Goal: Task Accomplishment & Management: Manage account settings

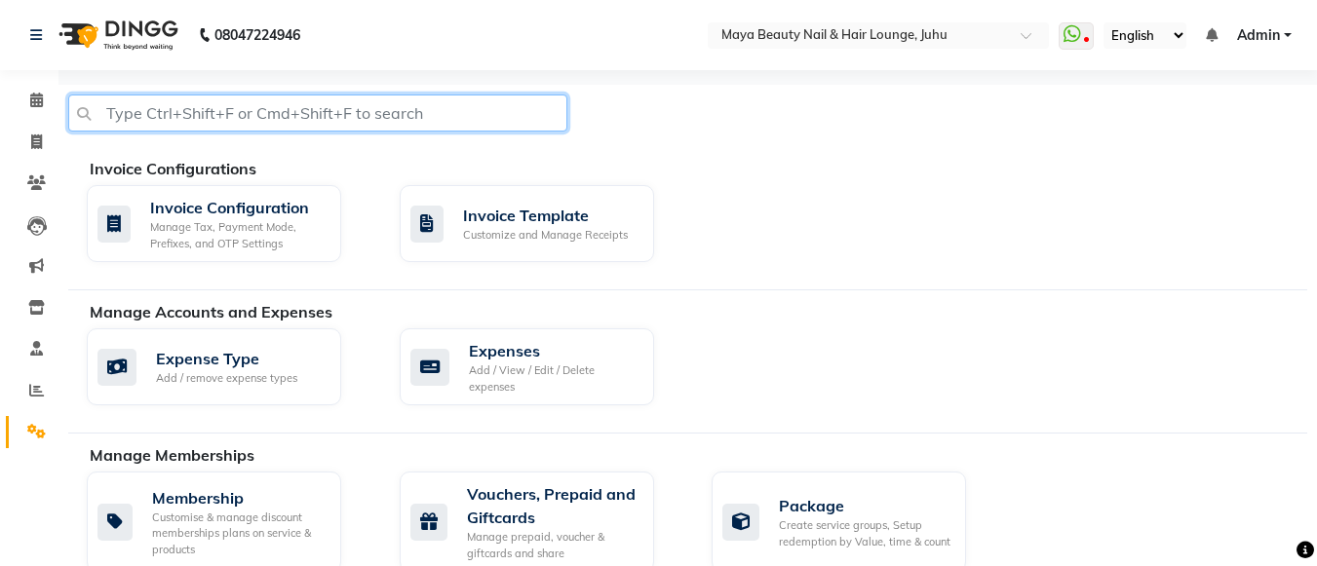
click at [131, 115] on input "text" at bounding box center [317, 113] width 499 height 37
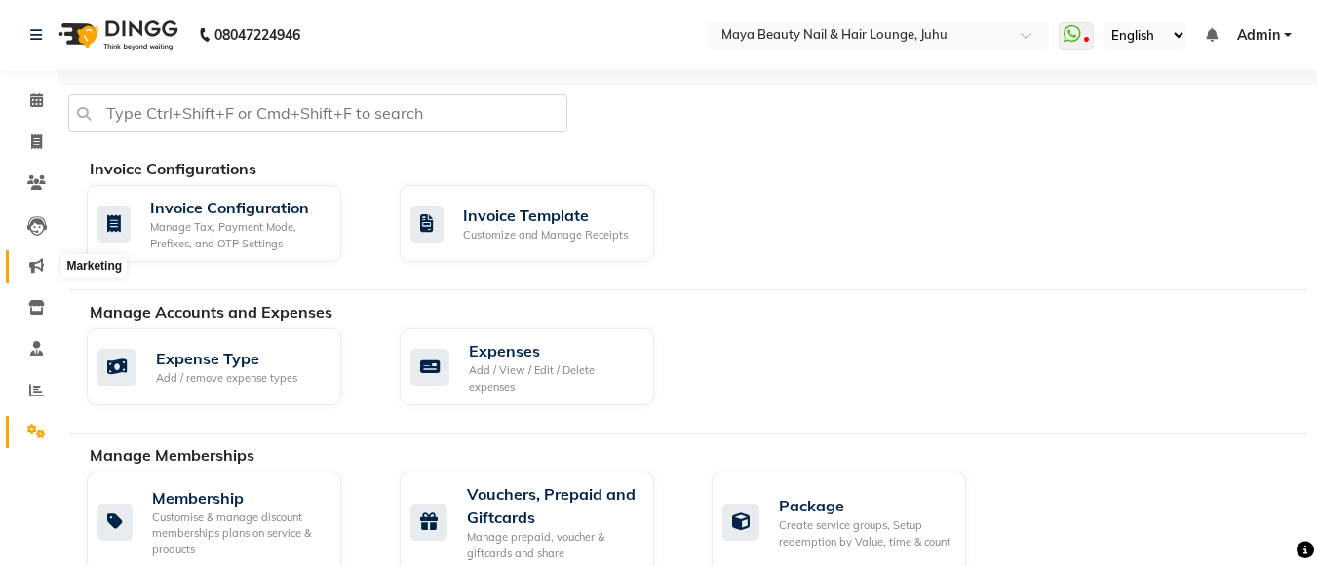
click at [35, 259] on icon at bounding box center [36, 265] width 15 height 15
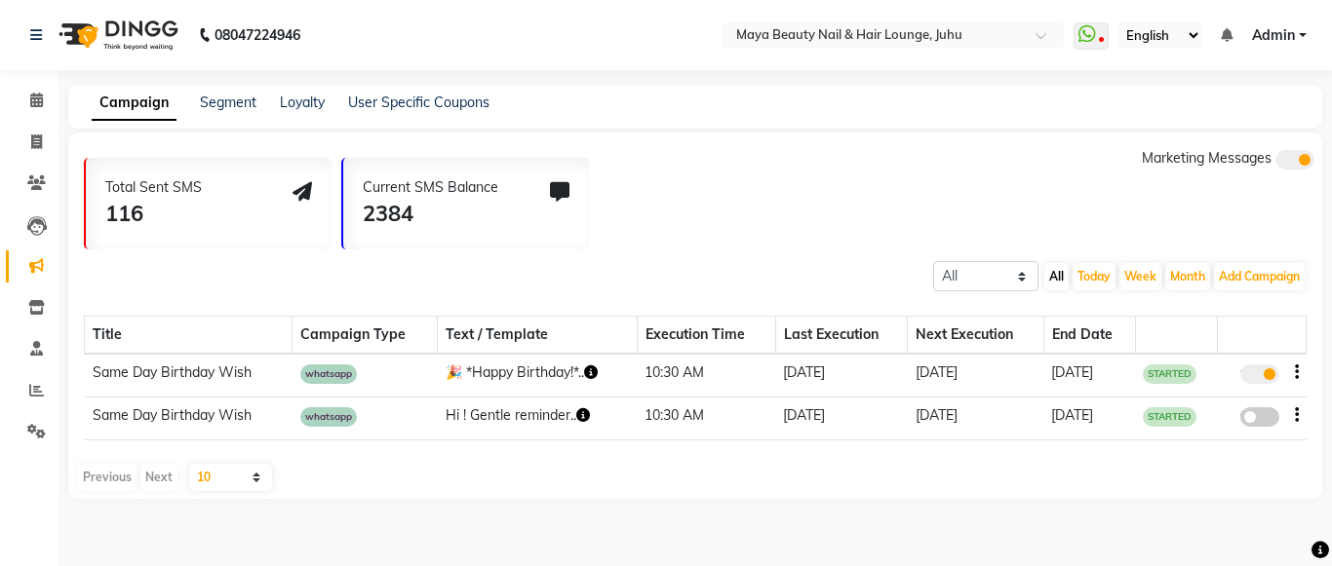
click at [1268, 375] on span at bounding box center [1259, 374] width 39 height 19
click at [1261, 377] on input "true" at bounding box center [1261, 377] width 0 height 0
click at [1293, 375] on div "false" at bounding box center [1261, 376] width 73 height 26
click at [33, 186] on icon at bounding box center [36, 182] width 19 height 15
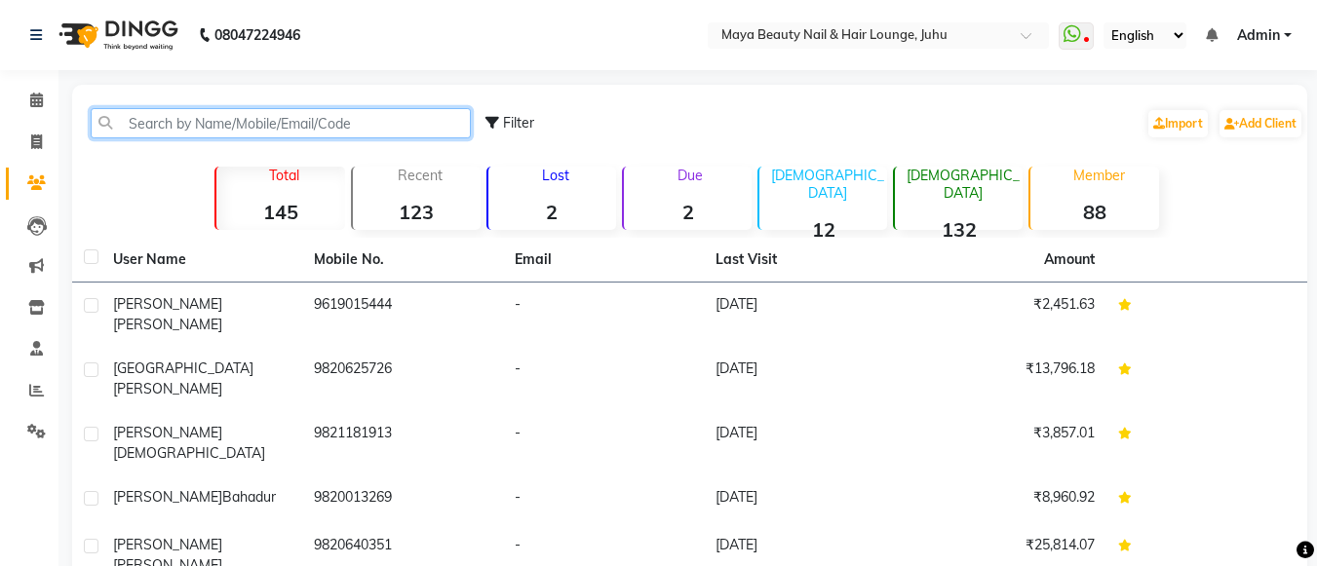
click at [179, 110] on input "text" at bounding box center [281, 123] width 380 height 30
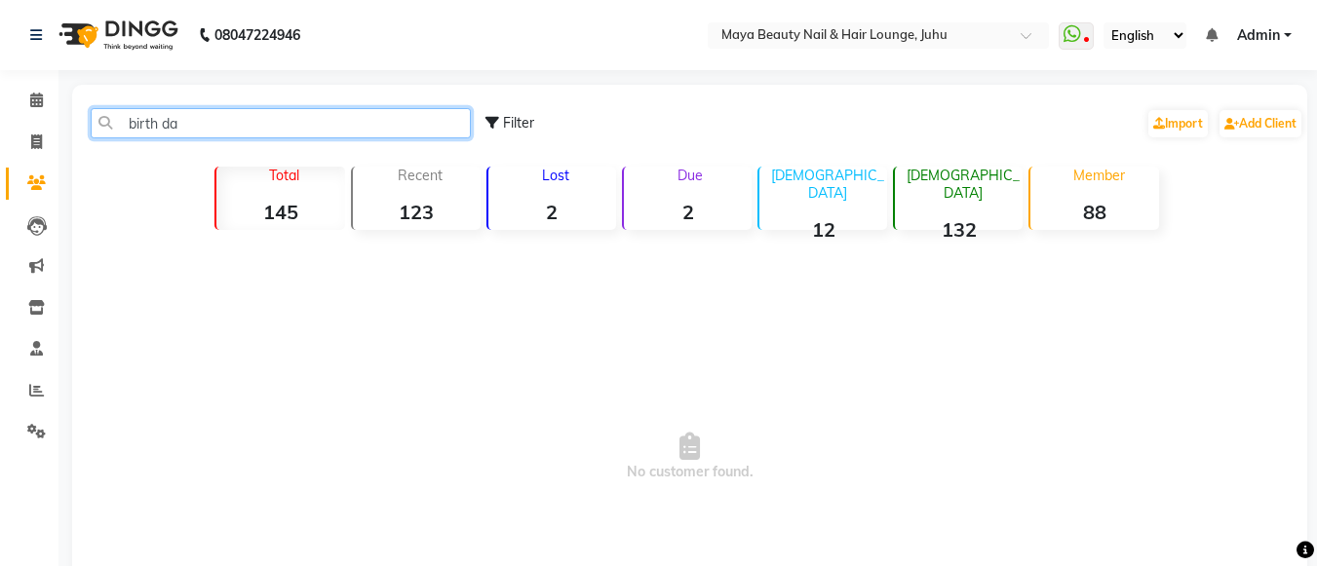
type input "birth day"
click at [328, 128] on input "birth day" at bounding box center [281, 123] width 380 height 30
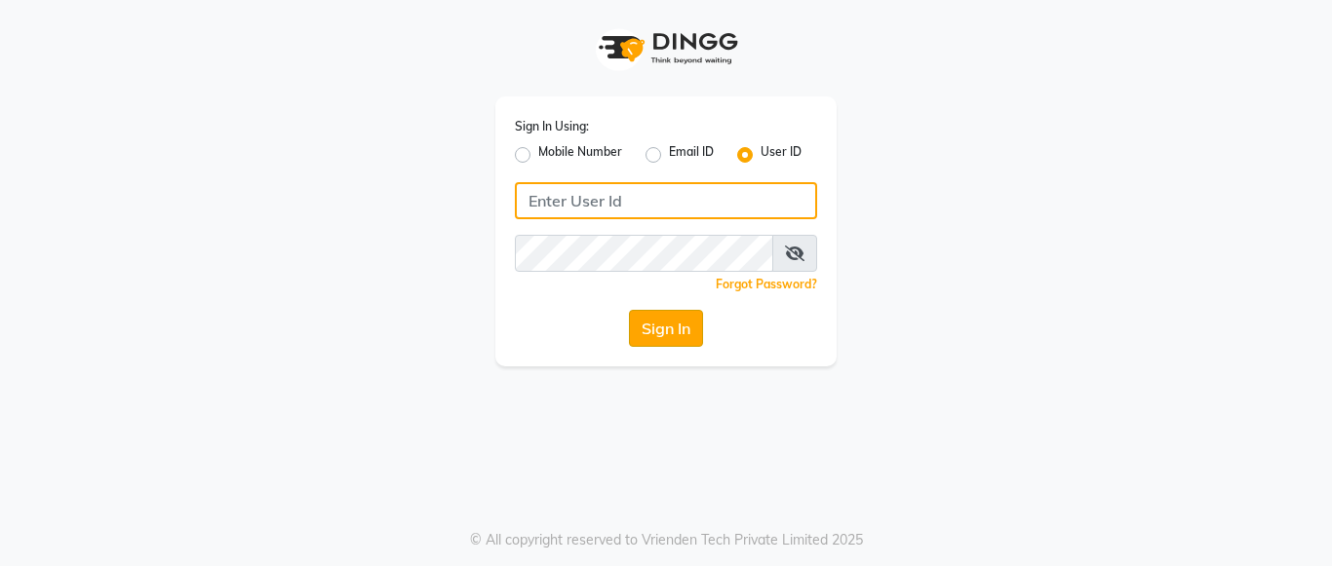
type input "mayahairandbeauty"
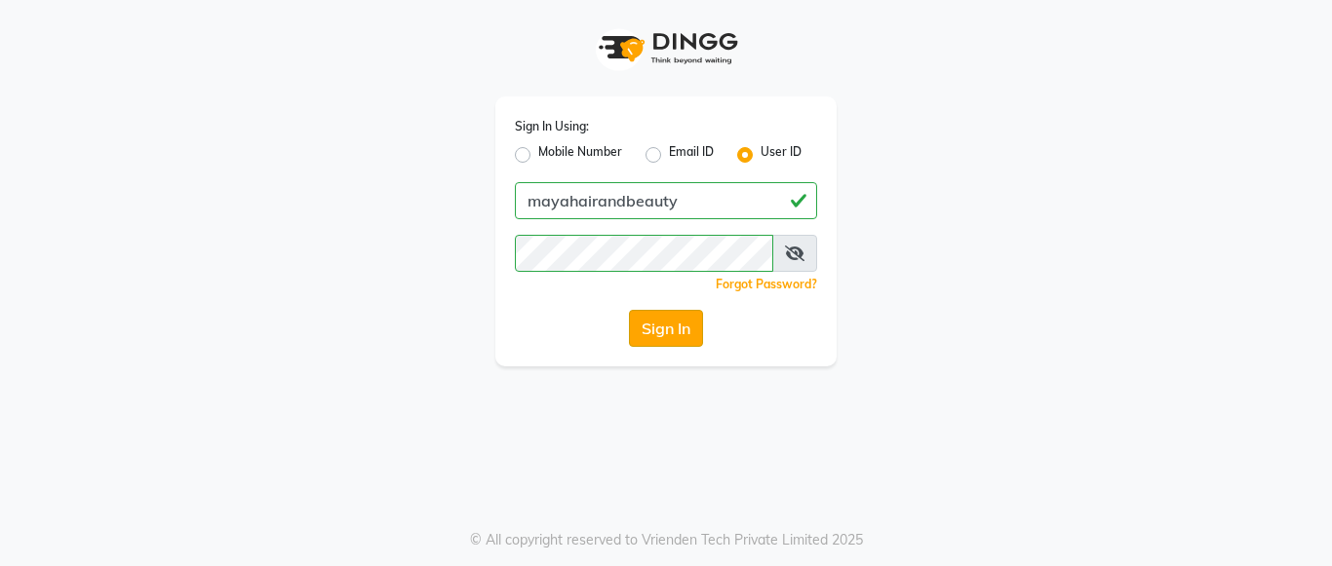
click at [664, 335] on button "Sign In" at bounding box center [666, 328] width 74 height 37
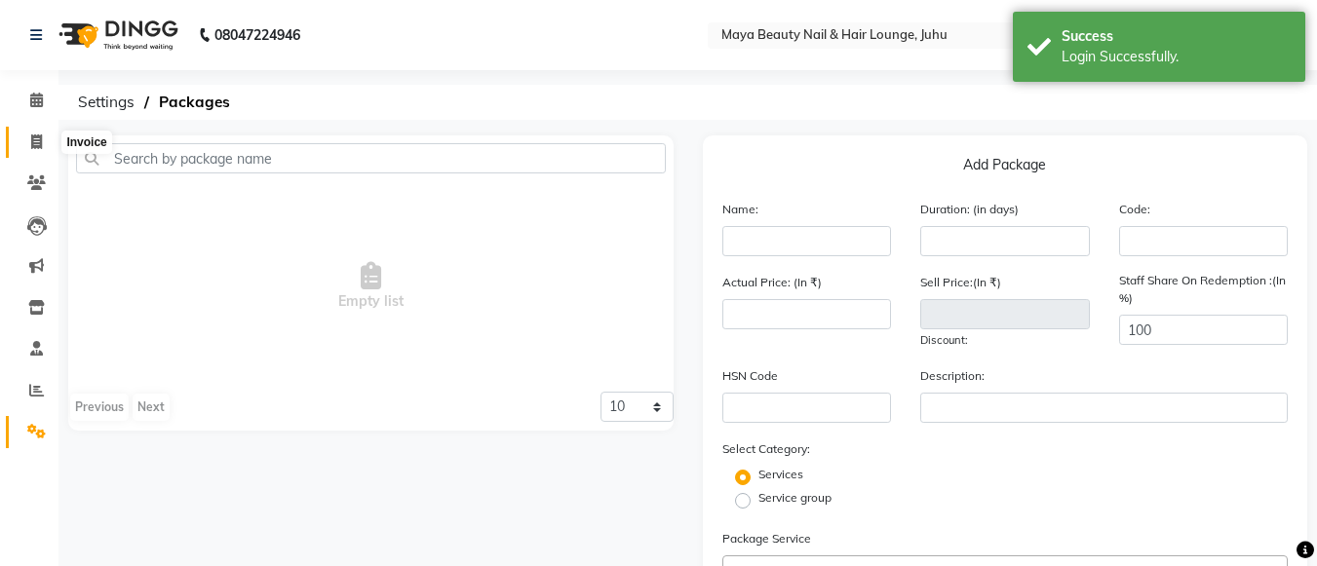
click at [34, 137] on icon at bounding box center [36, 142] width 11 height 15
select select "4023"
select select "service"
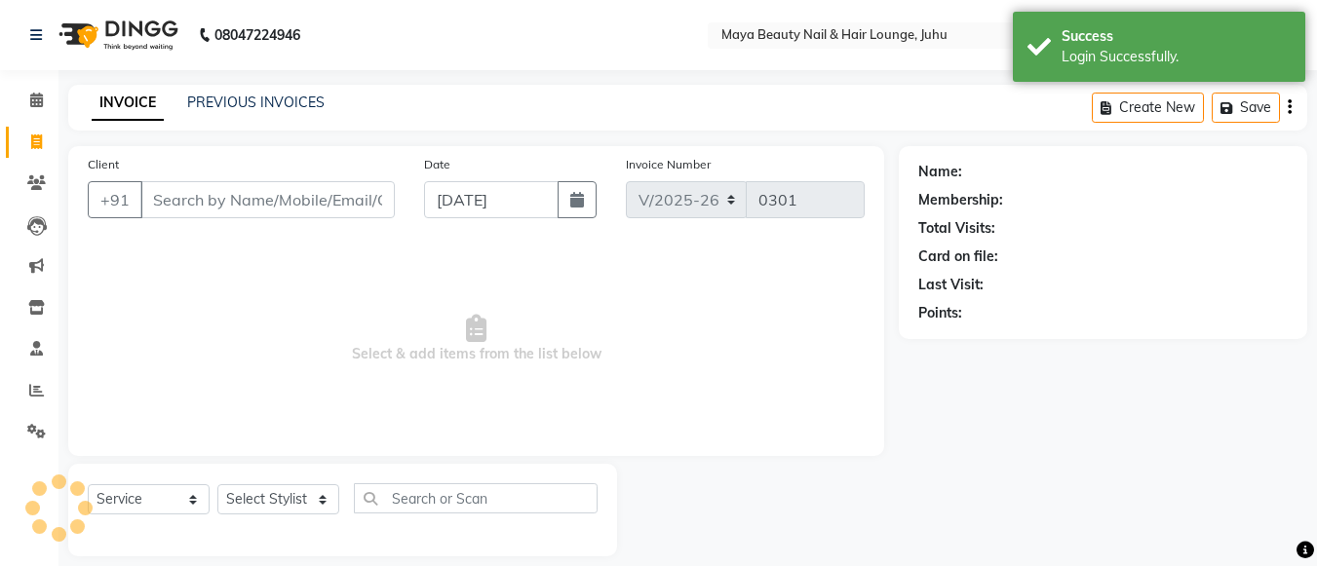
scroll to position [19, 0]
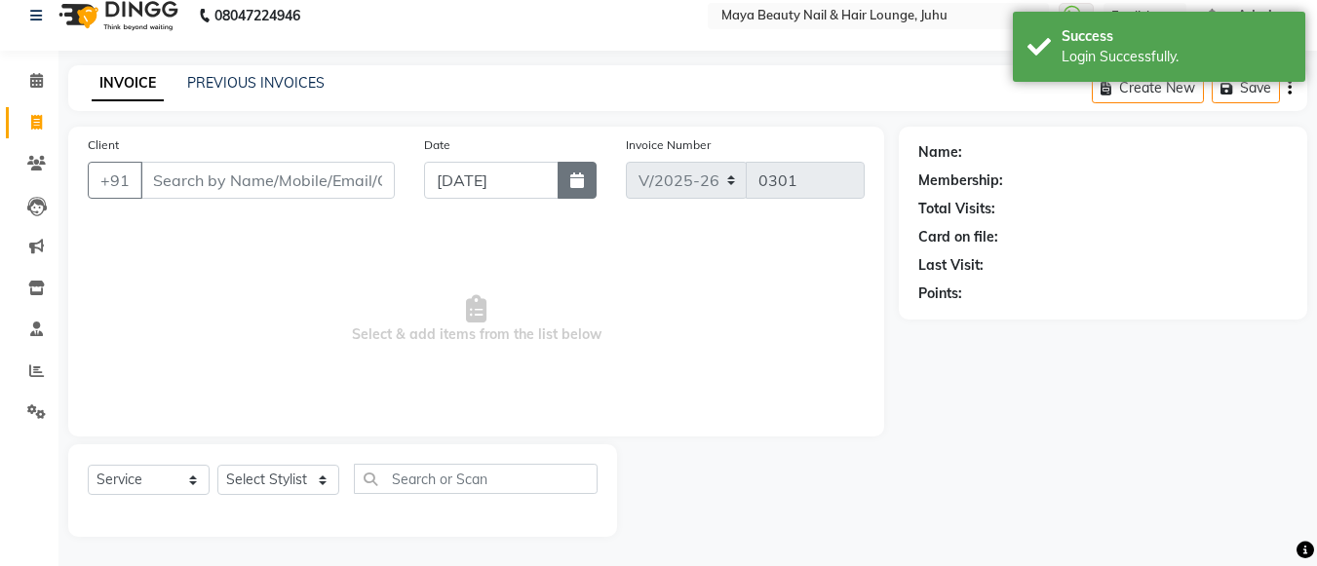
click at [583, 182] on icon "button" at bounding box center [577, 181] width 14 height 16
select select "9"
select select "2025"
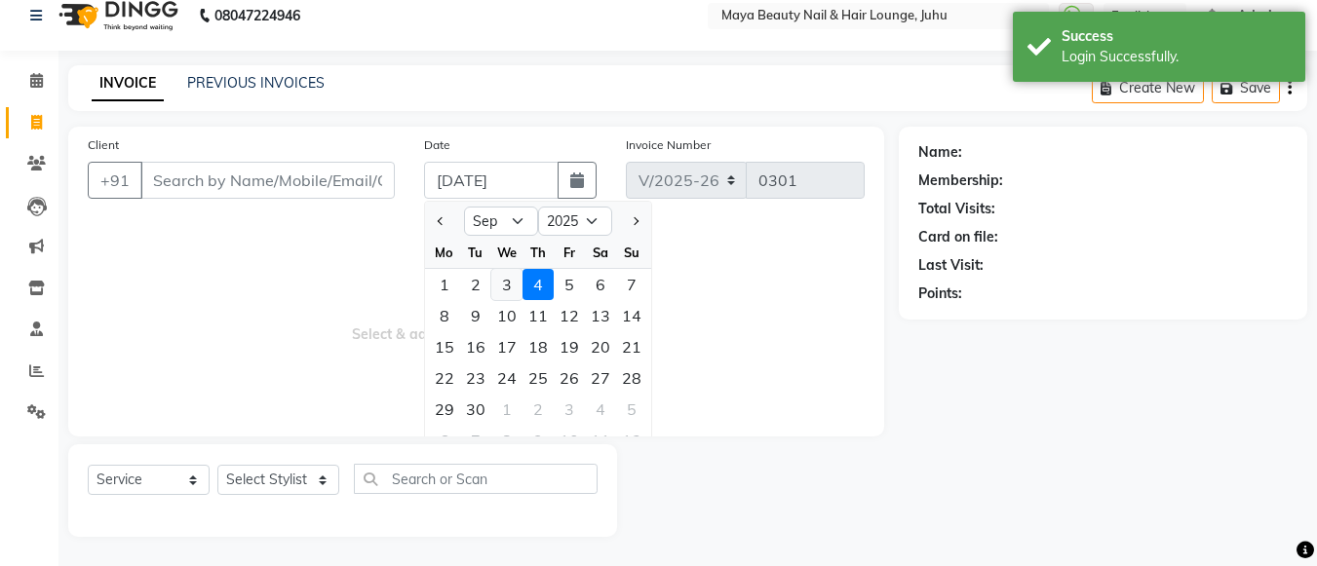
click at [502, 292] on div "3" at bounding box center [506, 284] width 31 height 31
type input "[DATE]"
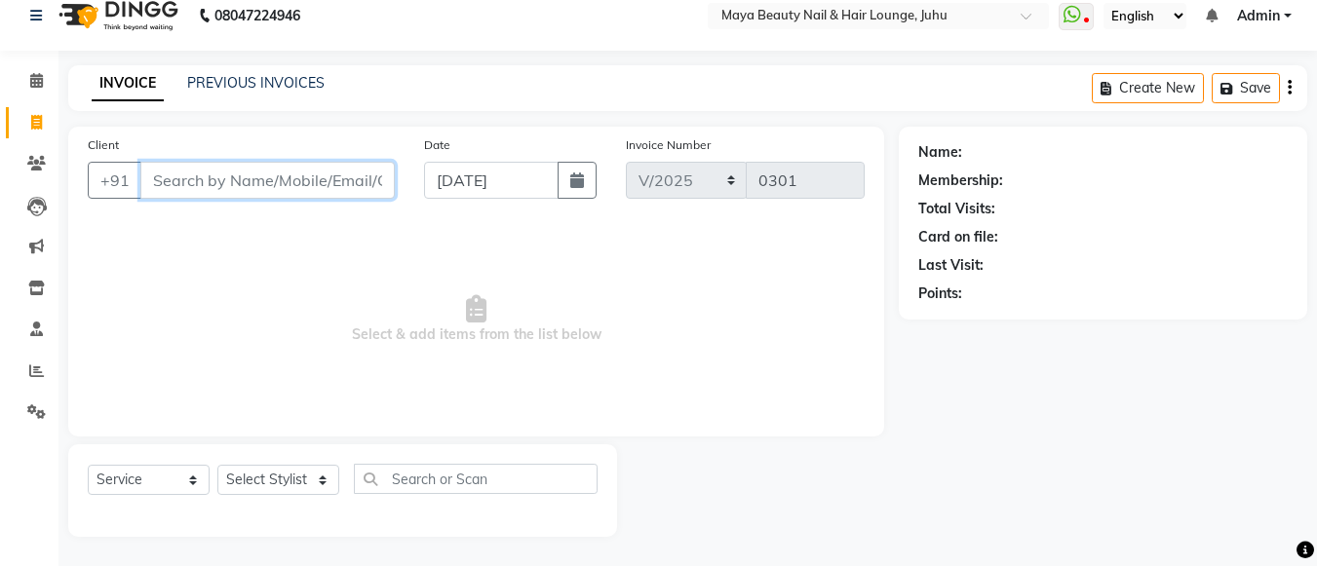
click at [157, 188] on input "Client" at bounding box center [267, 180] width 254 height 37
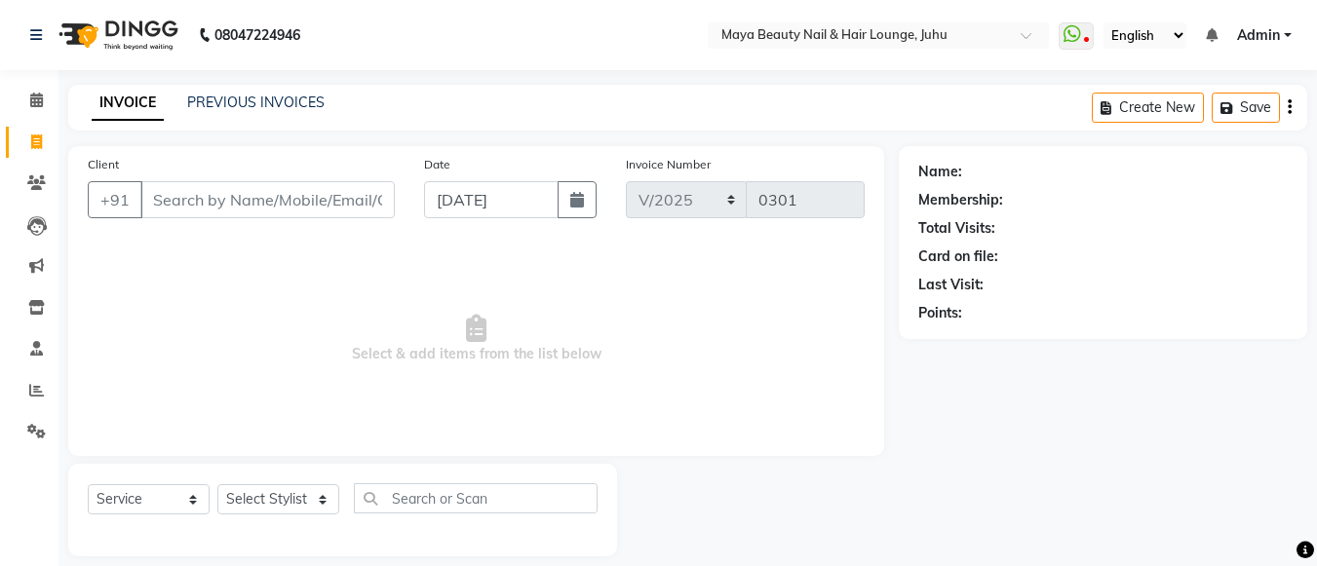
drag, startPoint x: 157, startPoint y: 188, endPoint x: 711, endPoint y: 259, distance: 558.2
click at [711, 259] on span "Select & add items from the list below" at bounding box center [476, 339] width 777 height 195
click at [236, 195] on input "Client" at bounding box center [267, 199] width 254 height 37
click at [26, 419] on link "Settings" at bounding box center [29, 432] width 47 height 32
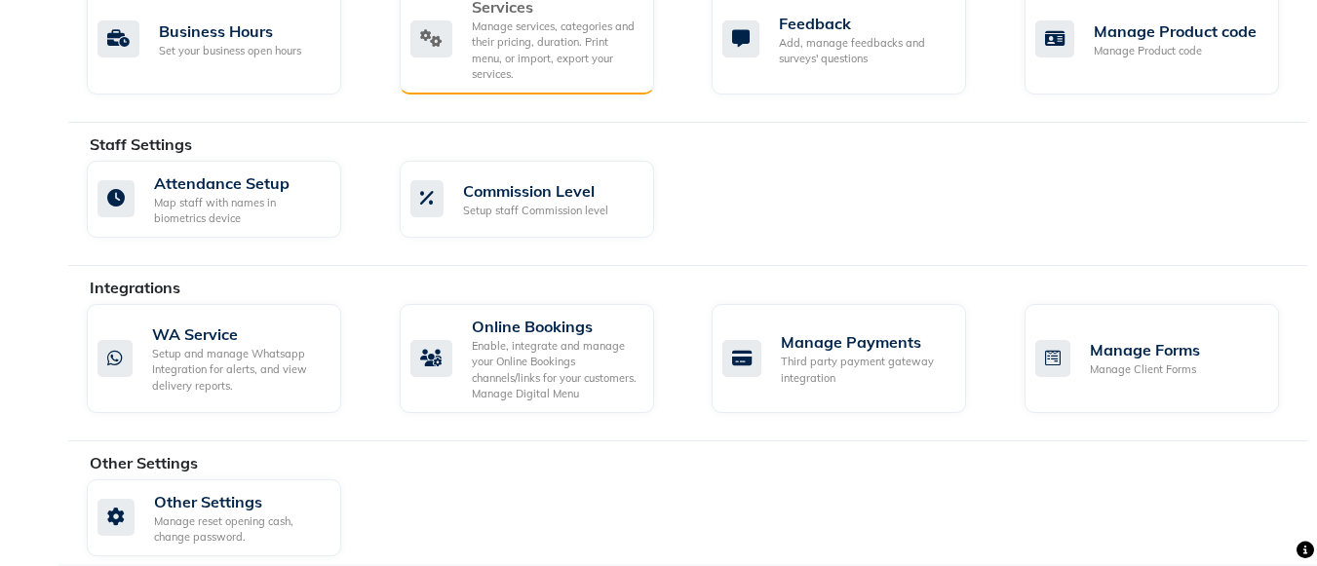
scroll to position [815, 0]
click at [584, 64] on div "Manage services, categories and their pricing, duration. Print menu, or import,…" at bounding box center [555, 50] width 167 height 64
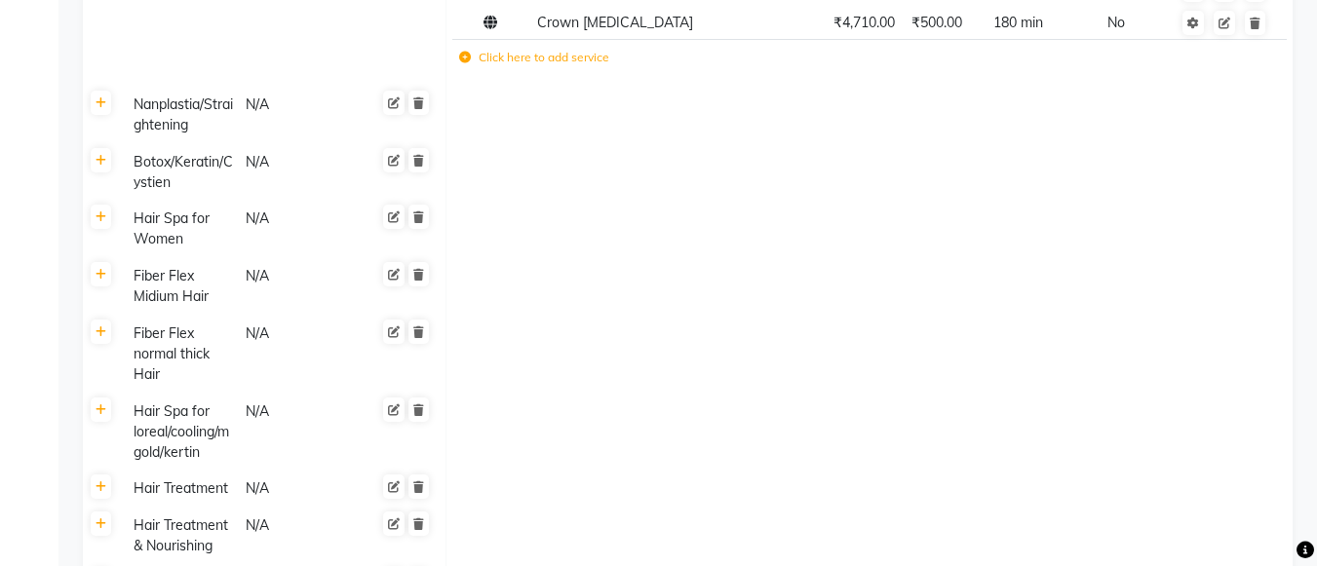
scroll to position [1631, 0]
click at [464, 57] on icon at bounding box center [465, 57] width 12 height 12
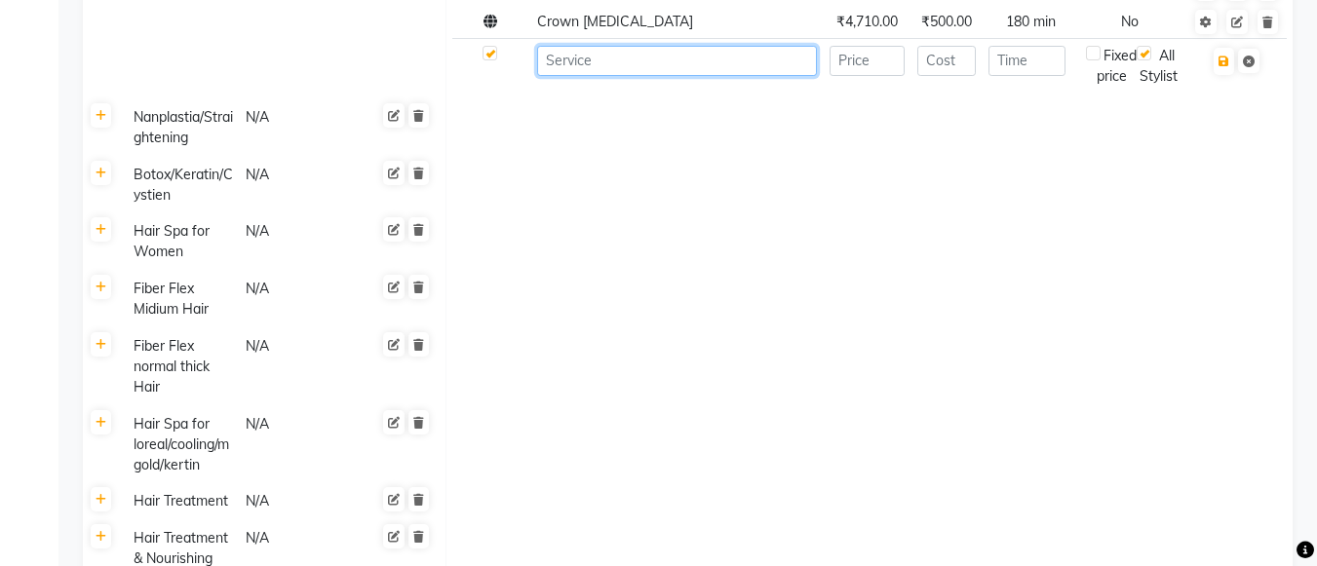
click at [579, 58] on input at bounding box center [677, 61] width 280 height 30
type input "maya Haircut+K18 treatment"
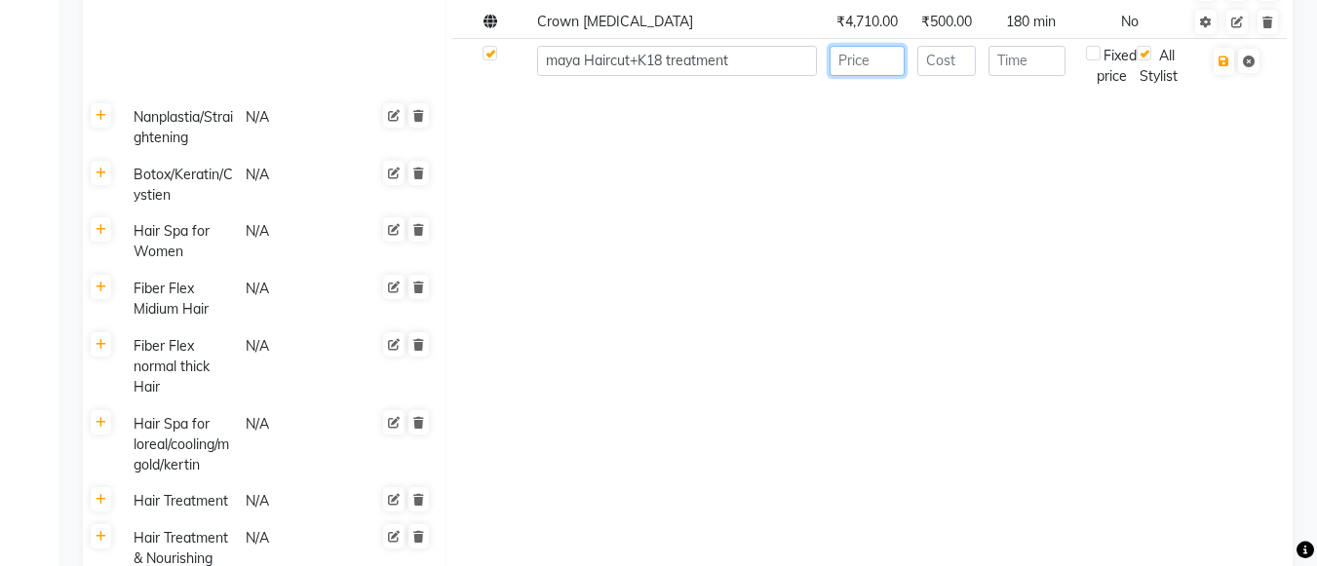
click at [857, 63] on input "number" at bounding box center [868, 61] width 76 height 30
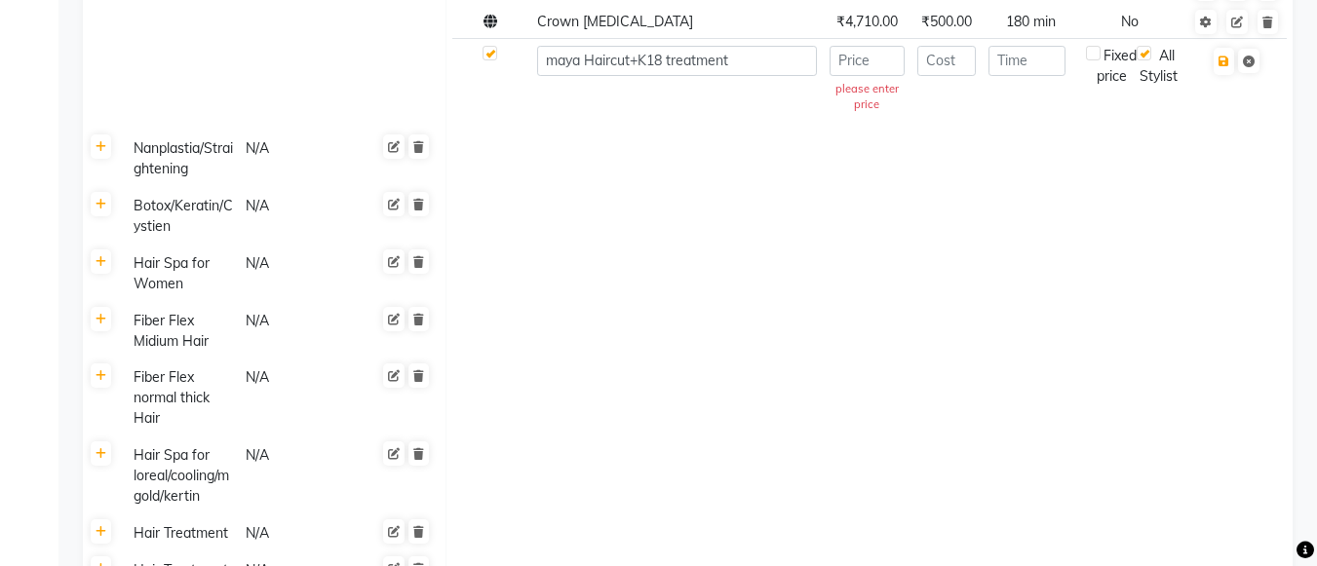
click at [848, 79] on td "please enter price" at bounding box center [867, 82] width 89 height 86
click at [861, 73] on input "number" at bounding box center [868, 61] width 76 height 30
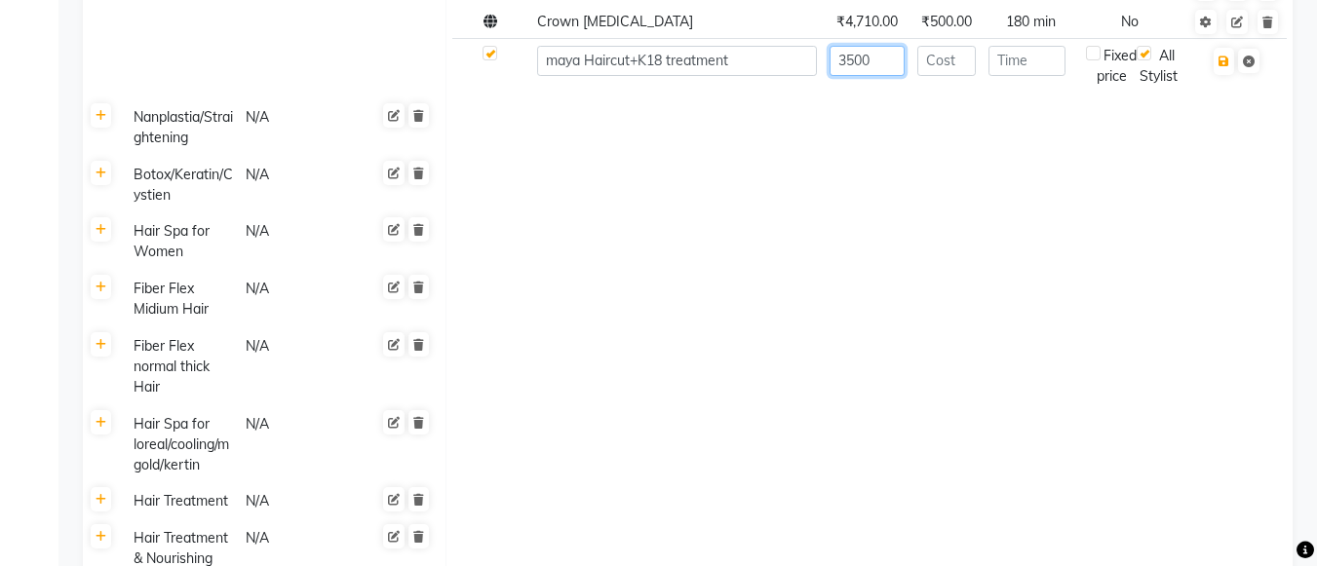
type input "3500"
click at [934, 64] on input "number" at bounding box center [946, 61] width 58 height 30
type input "500"
click at [1049, 66] on input "number" at bounding box center [1026, 61] width 77 height 30
type input "60"
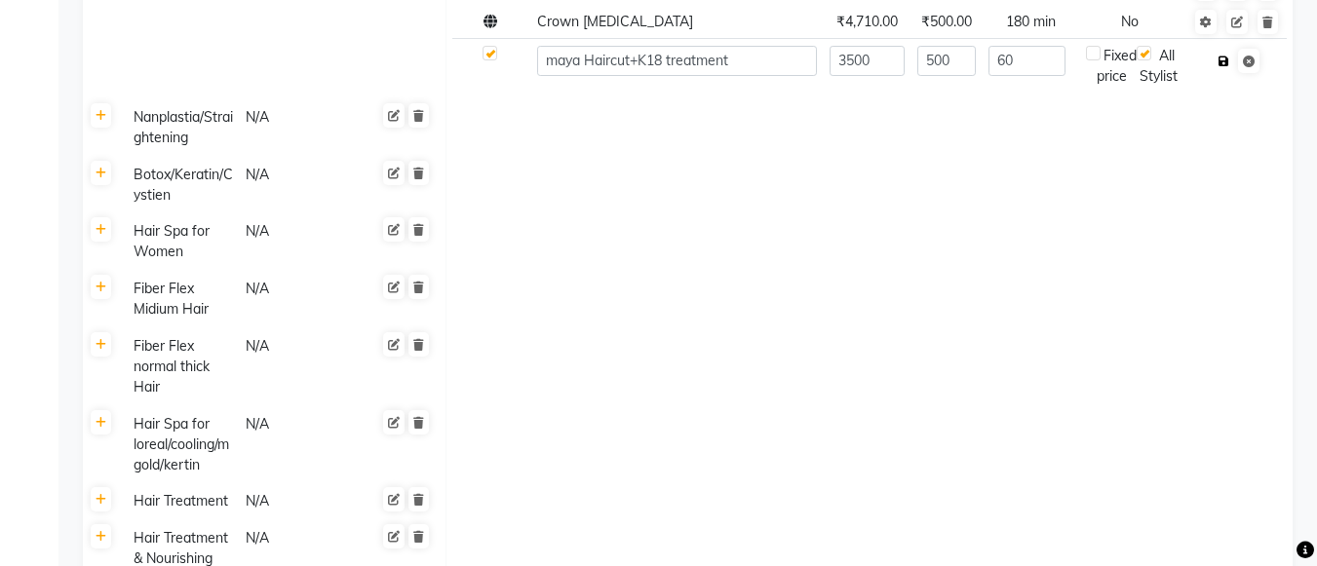
click at [1223, 67] on button "button" at bounding box center [1224, 61] width 20 height 27
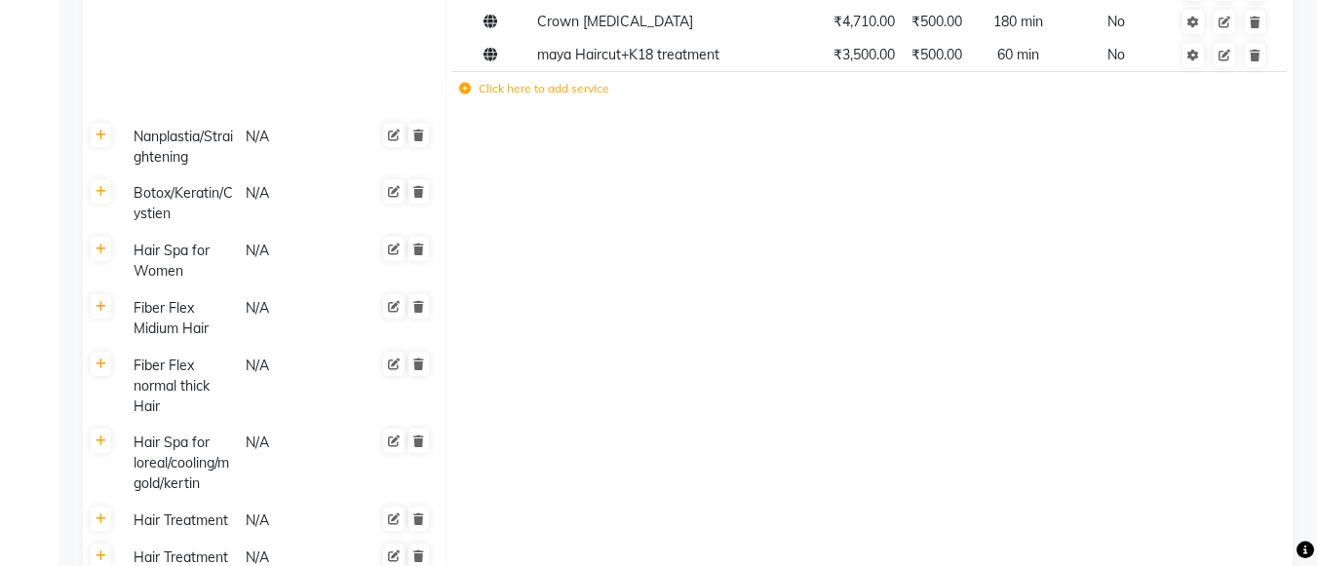
click at [467, 92] on icon at bounding box center [465, 89] width 12 height 12
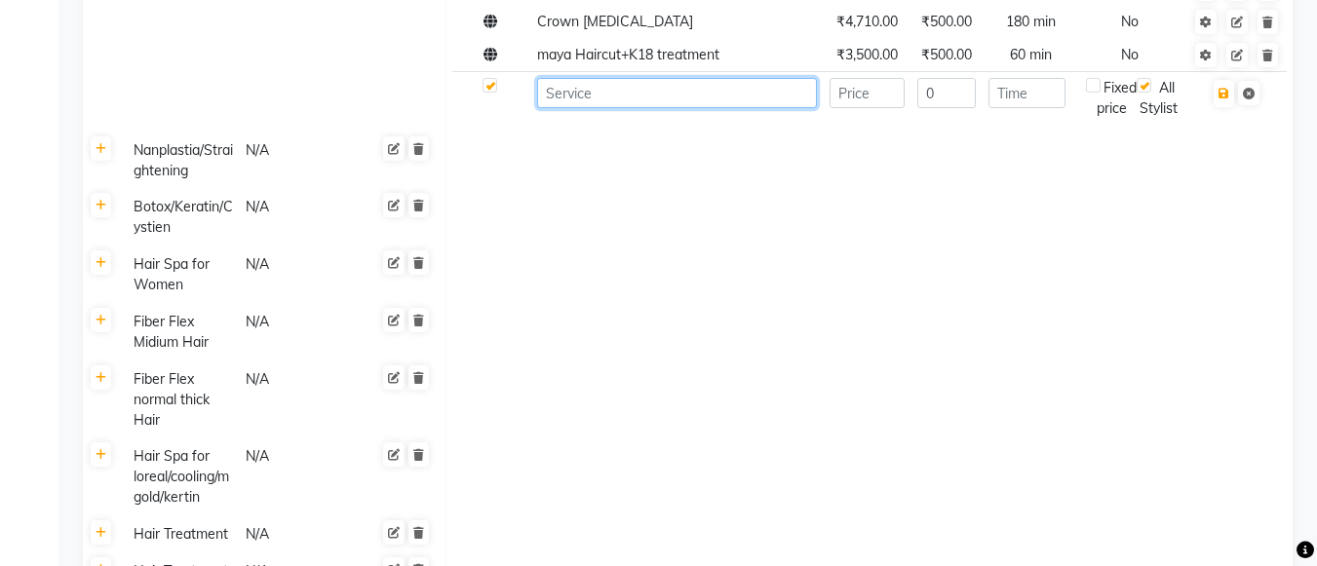
click at [570, 97] on input at bounding box center [677, 93] width 280 height 30
click at [563, 81] on input "Hema Hair" at bounding box center [677, 93] width 280 height 30
click at [626, 82] on input "Hema Hair" at bounding box center [677, 93] width 280 height 30
type input "Hema Haircut+K18 Treatment"
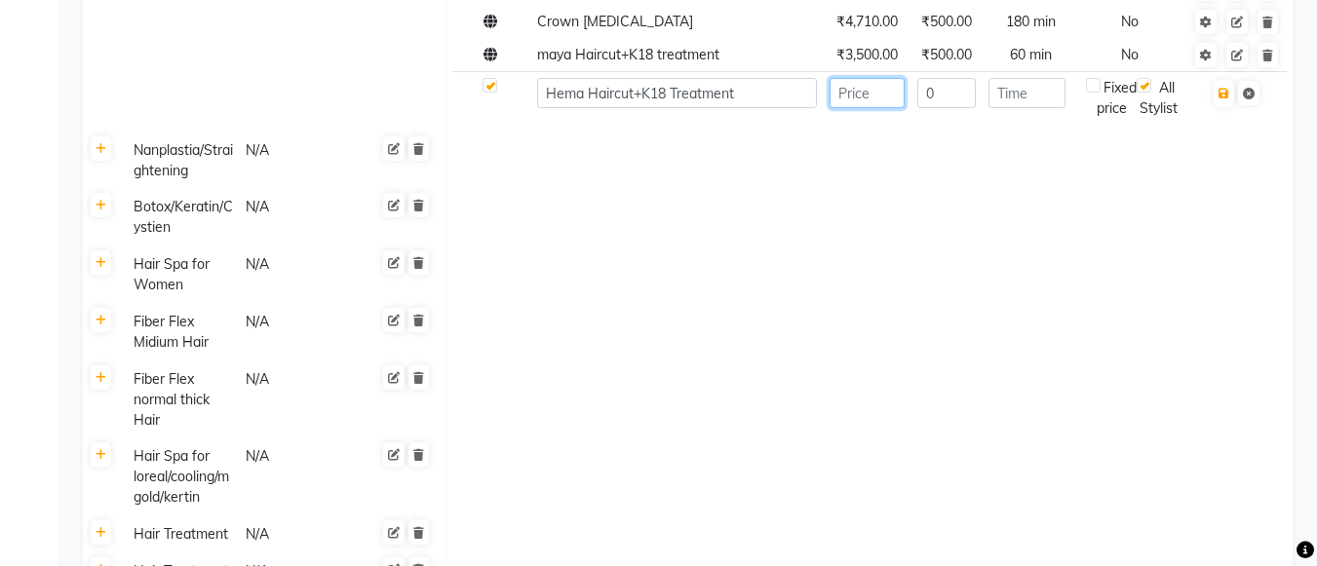
click at [851, 105] on input "number" at bounding box center [868, 93] width 76 height 30
type input "4150"
click at [940, 96] on input "0" at bounding box center [946, 93] width 58 height 30
type input "0"
type input "500"
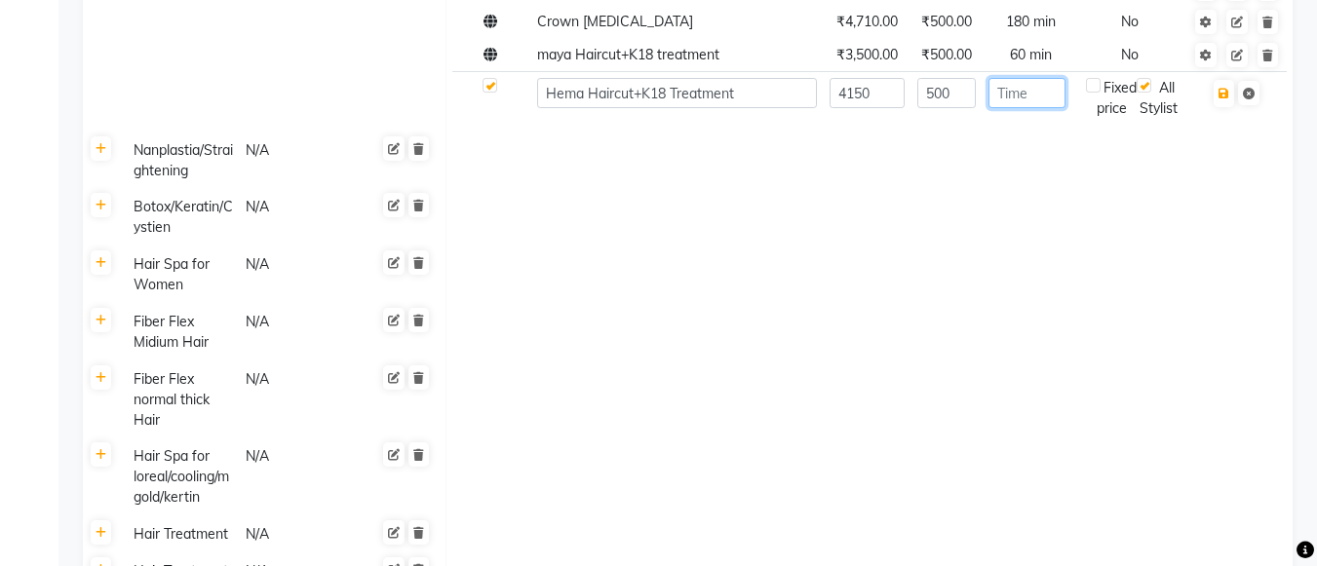
click at [1006, 103] on input "number" at bounding box center [1026, 93] width 77 height 30
type input "60"
click at [1221, 98] on icon "button" at bounding box center [1224, 94] width 11 height 12
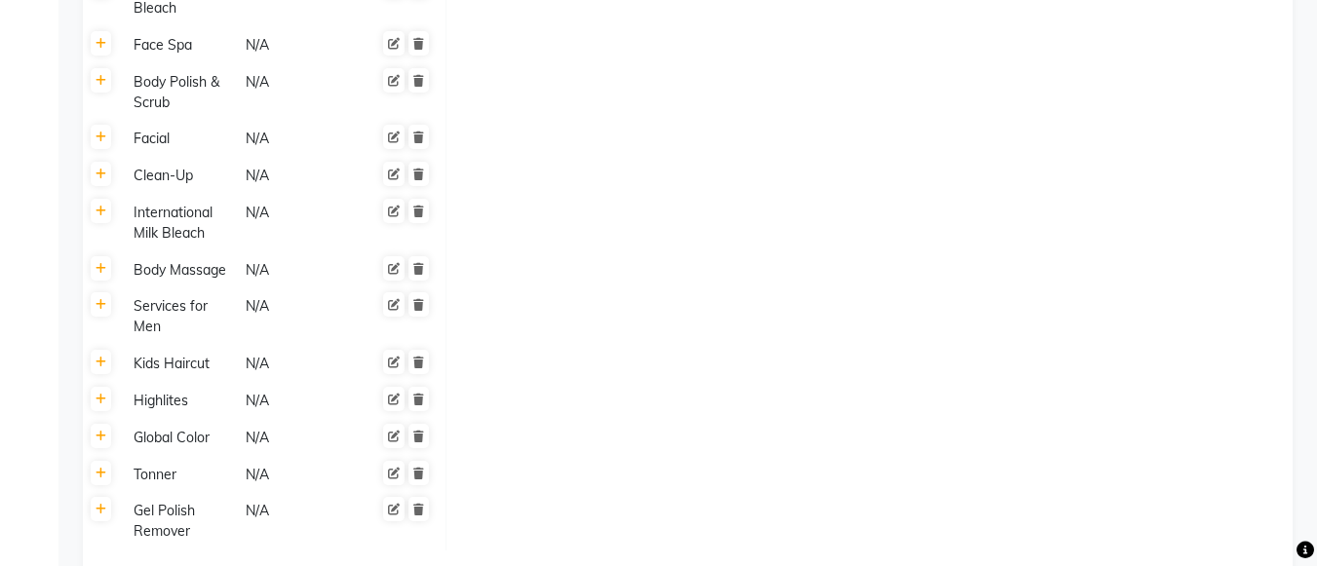
scroll to position [3504, 0]
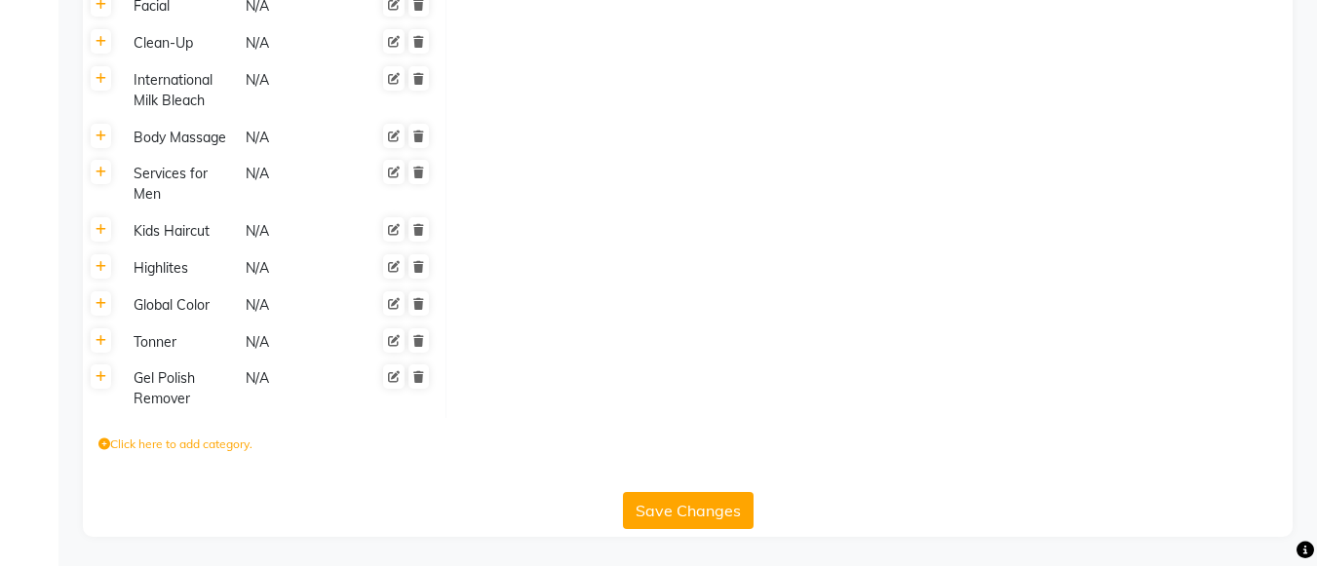
click at [666, 502] on button "Save Changes" at bounding box center [688, 510] width 131 height 37
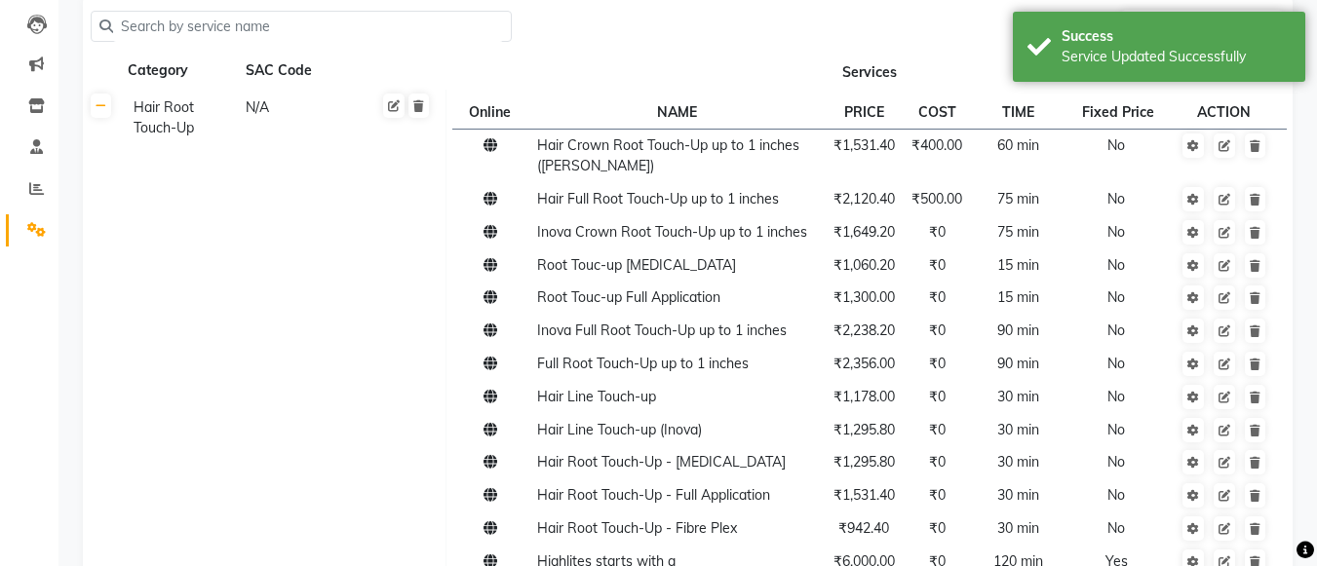
scroll to position [0, 0]
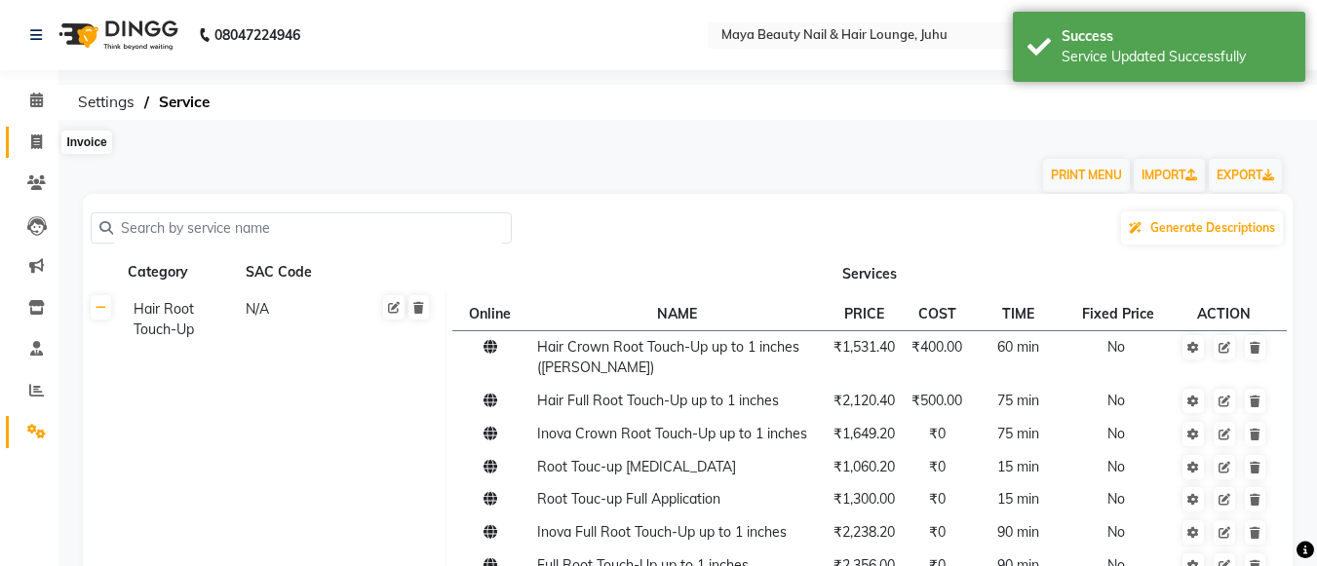
click at [29, 142] on span at bounding box center [36, 143] width 34 height 22
select select "4023"
select select "service"
